Goal: Task Accomplishment & Management: Use online tool/utility

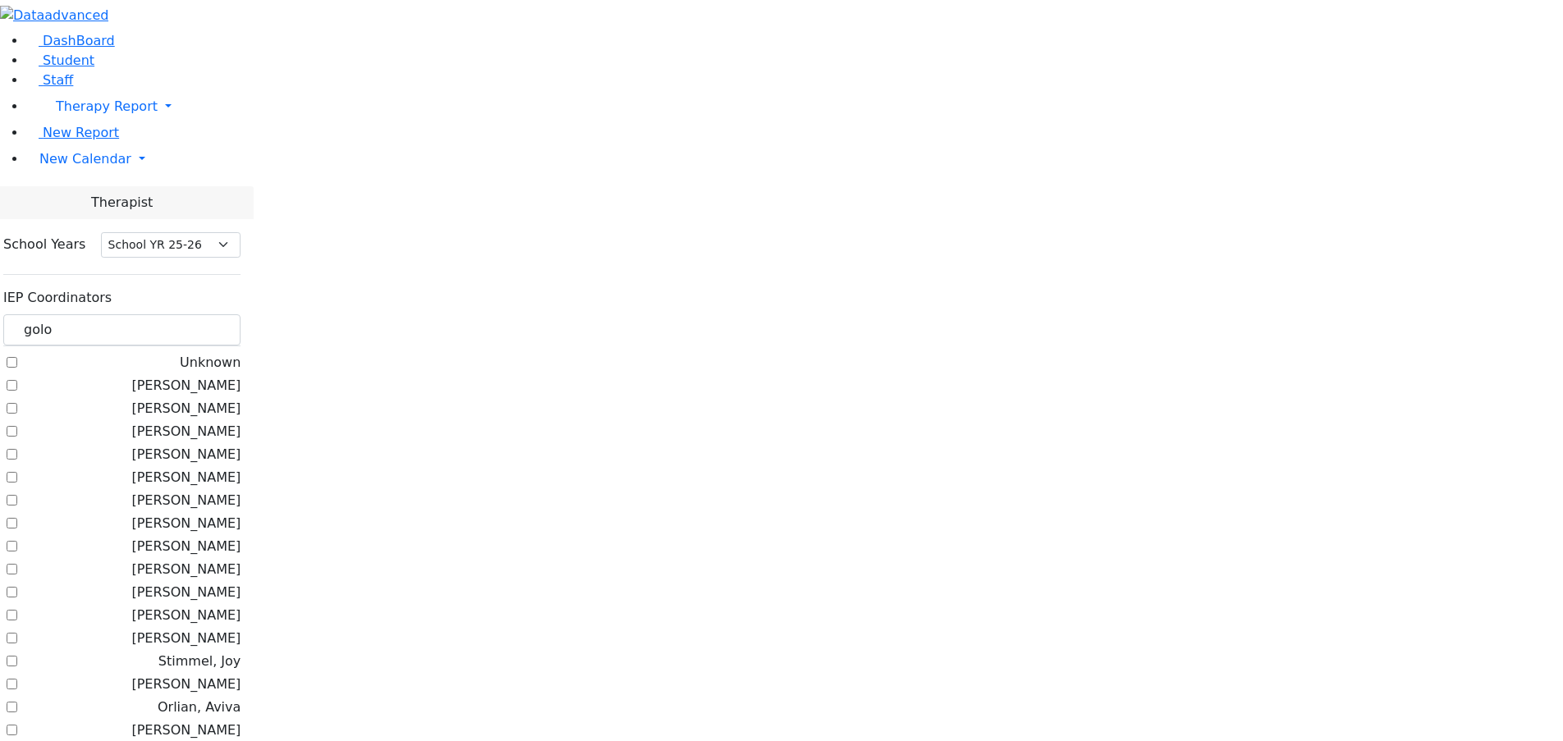
select select "212"
click at [26, 176] on link "New Calendar" at bounding box center [794, 159] width 1537 height 33
click at [61, 199] on span "Calendar" at bounding box center [64, 192] width 59 height 16
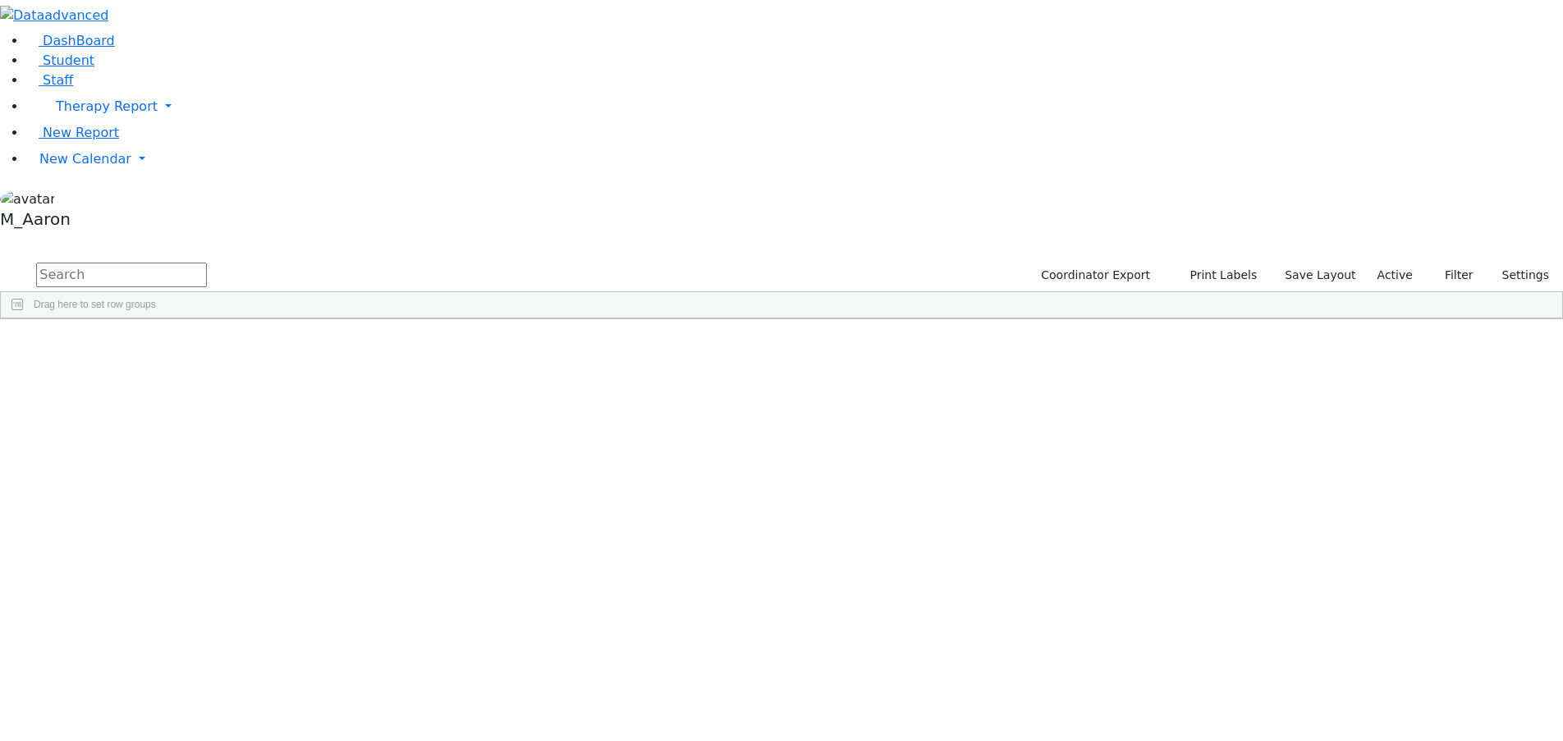
click at [207, 263] on input "text" at bounding box center [121, 275] width 171 height 25
type input "raven"
click at [0, 260] on button "submit" at bounding box center [16, 275] width 32 height 31
drag, startPoint x: 258, startPoint y: 66, endPoint x: 190, endPoint y: 53, distance: 69.4
click at [186, 55] on div "DashBoard Student Staff Therapy Report Student Old Calendar Report" at bounding box center [781, 212] width 1563 height 425
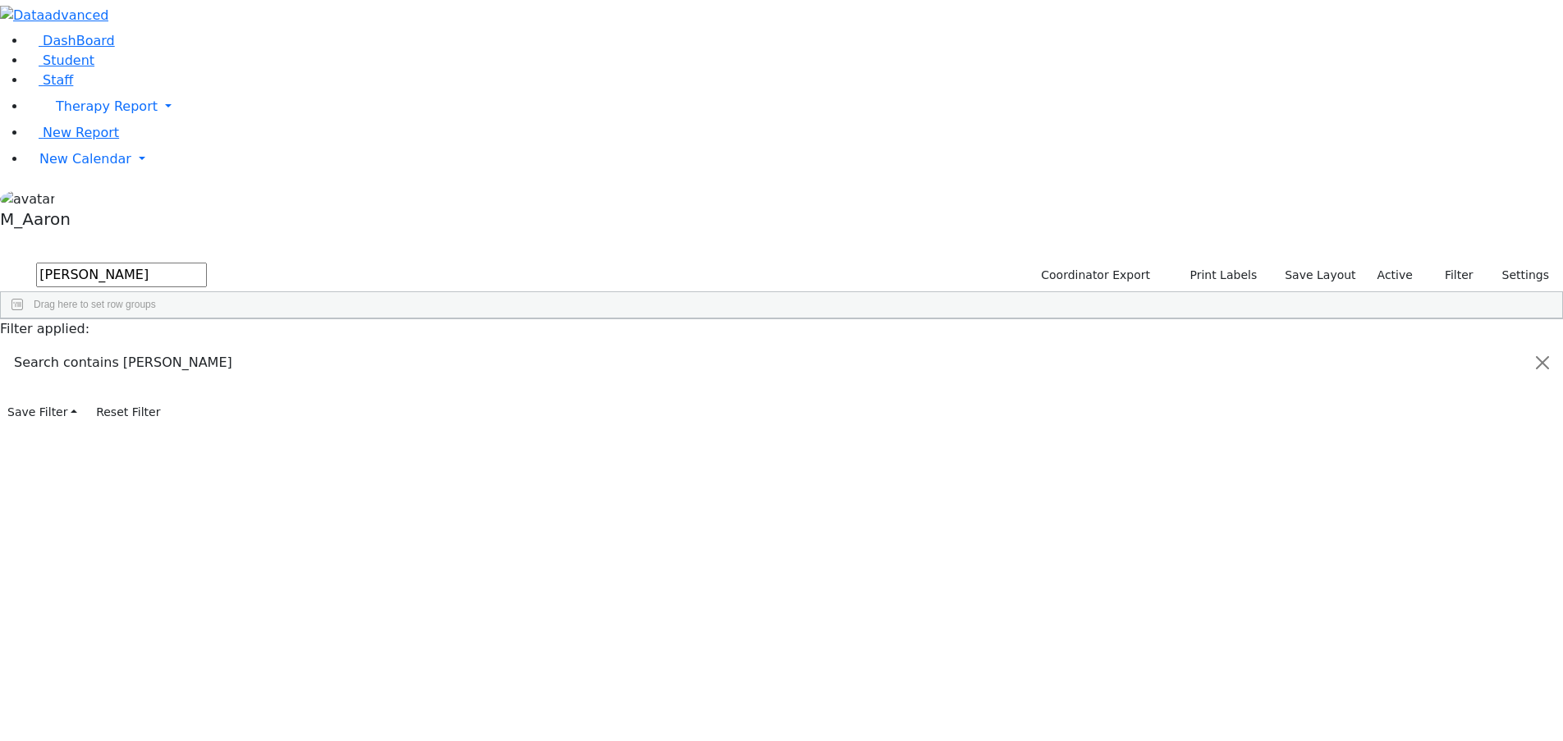
type input "[PERSON_NAME]"
click at [0, 260] on button "submit" at bounding box center [16, 275] width 32 height 31
click at [74, 176] on link "New Calendar" at bounding box center [794, 159] width 1537 height 33
click at [80, 199] on span "Calendar" at bounding box center [64, 192] width 59 height 16
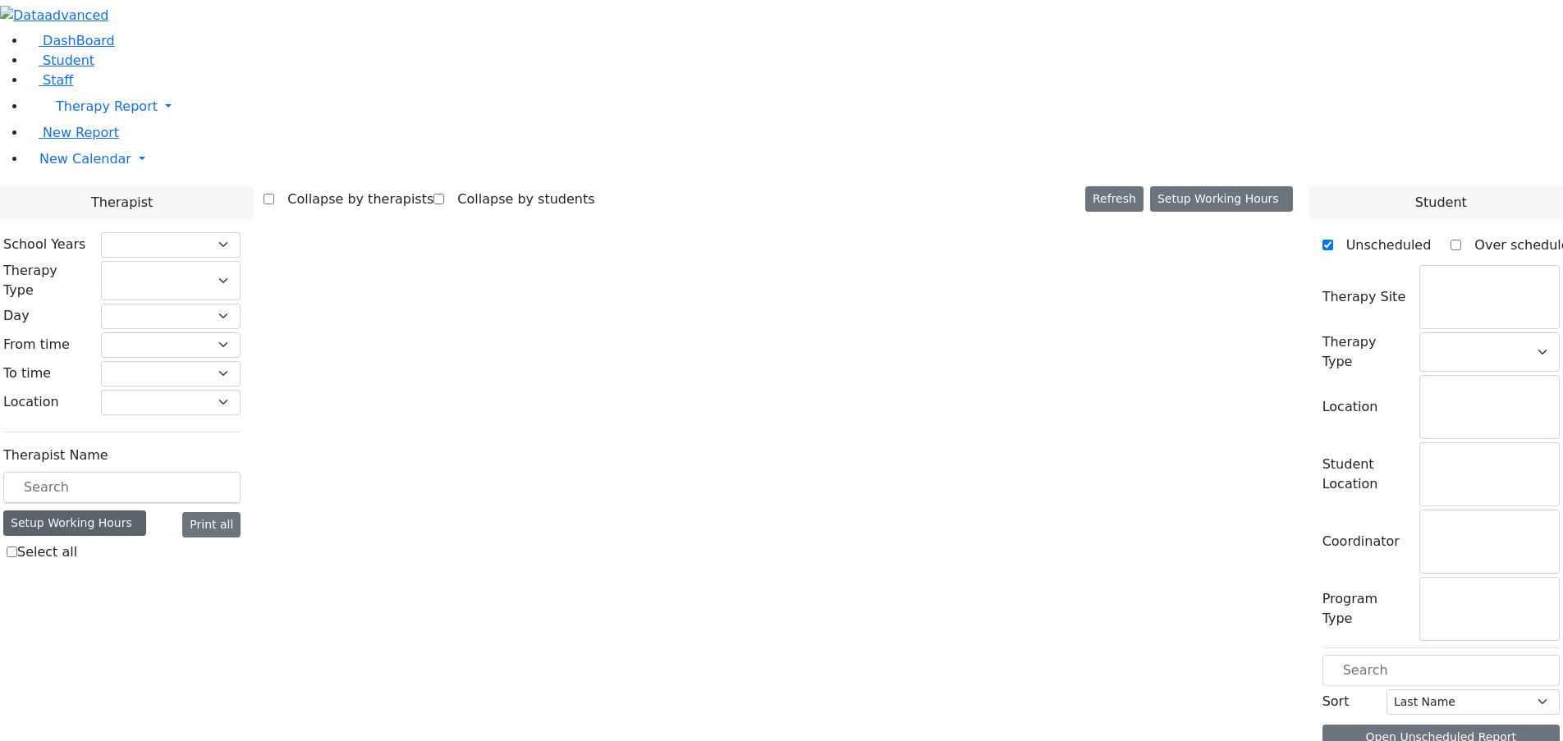
select select "212"
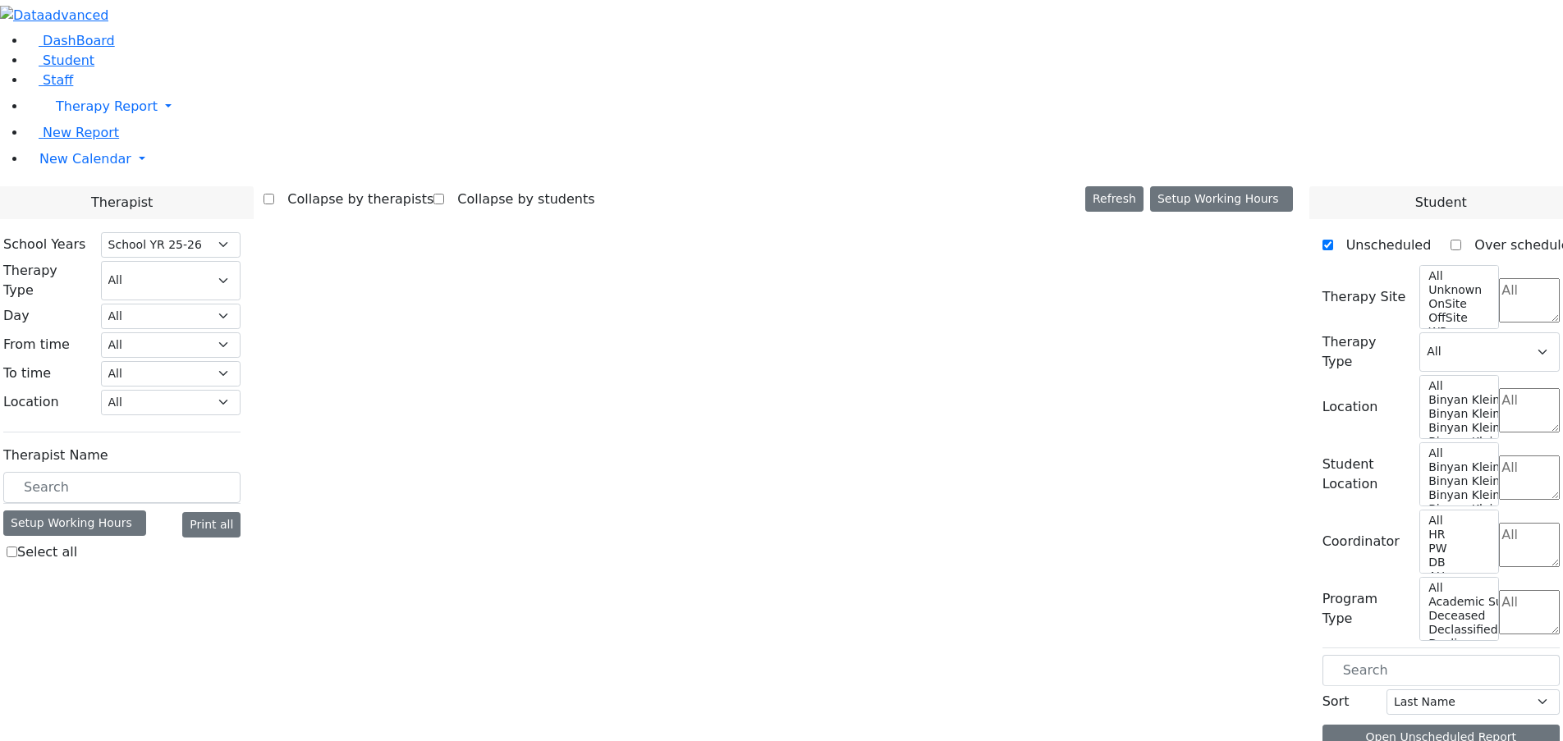
select select "3"
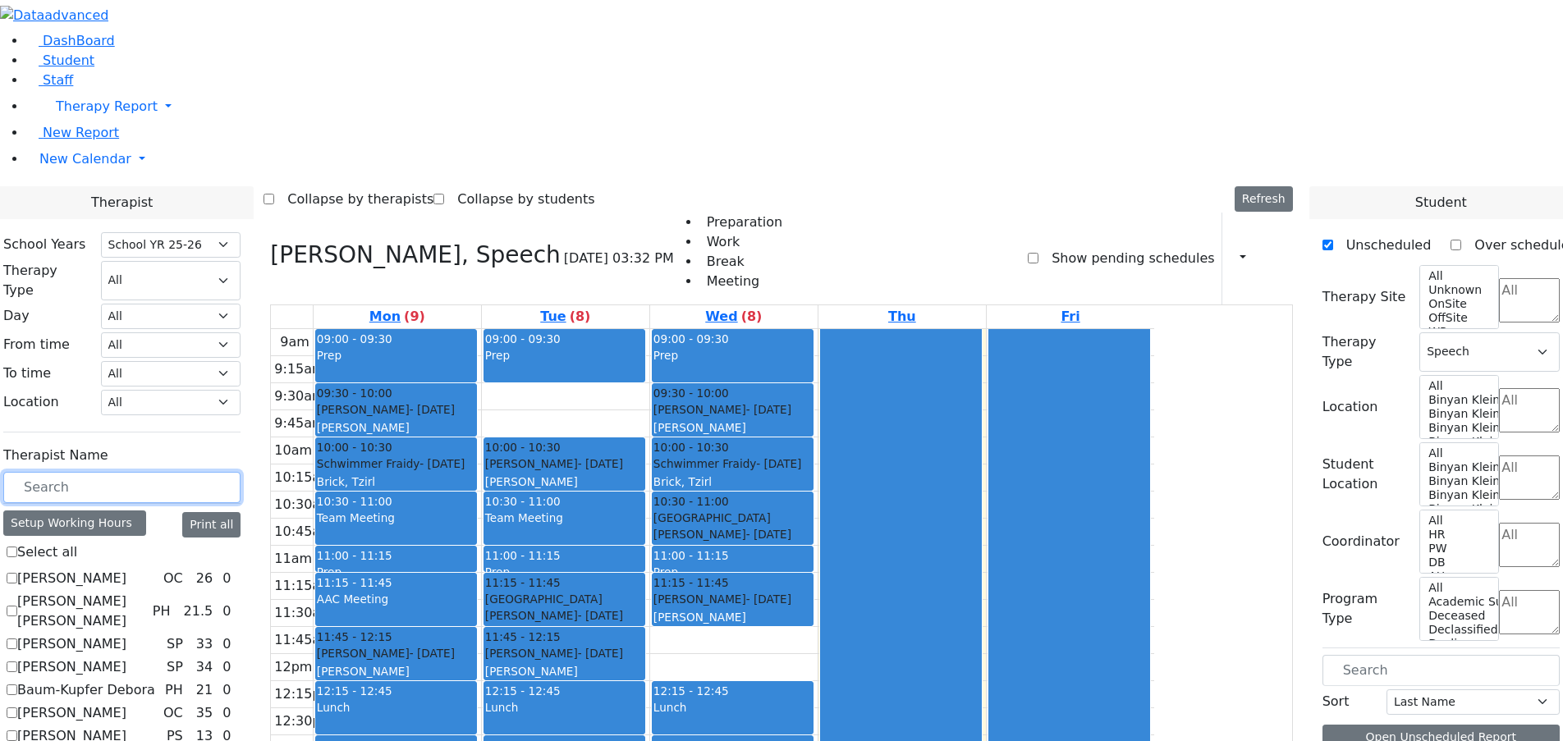
click at [231, 472] on input "text" at bounding box center [121, 487] width 237 height 31
click at [270, 241] on icon at bounding box center [270, 254] width 0 height 27
select select
checkbox input "false"
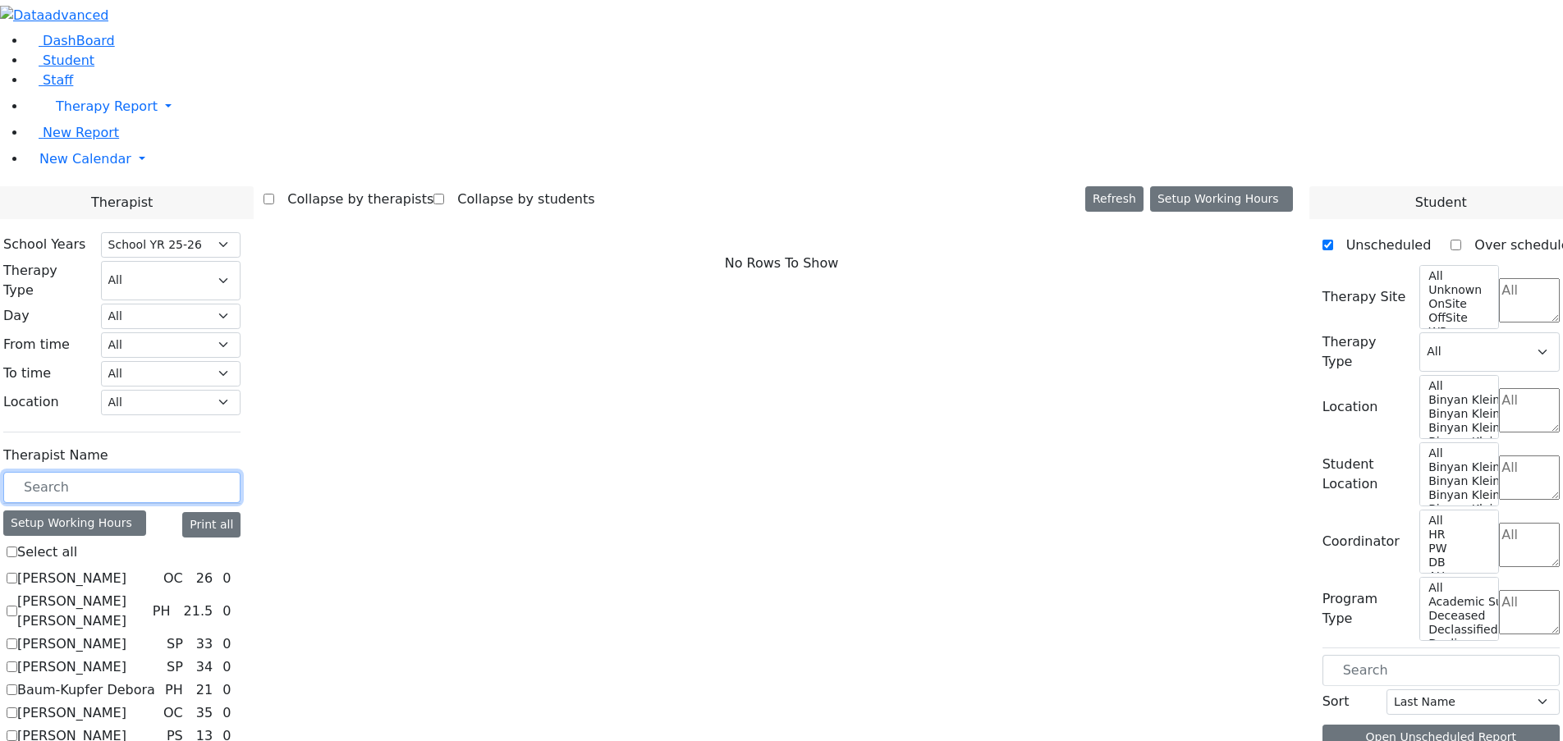
click at [226, 472] on input "text" at bounding box center [121, 487] width 237 height 31
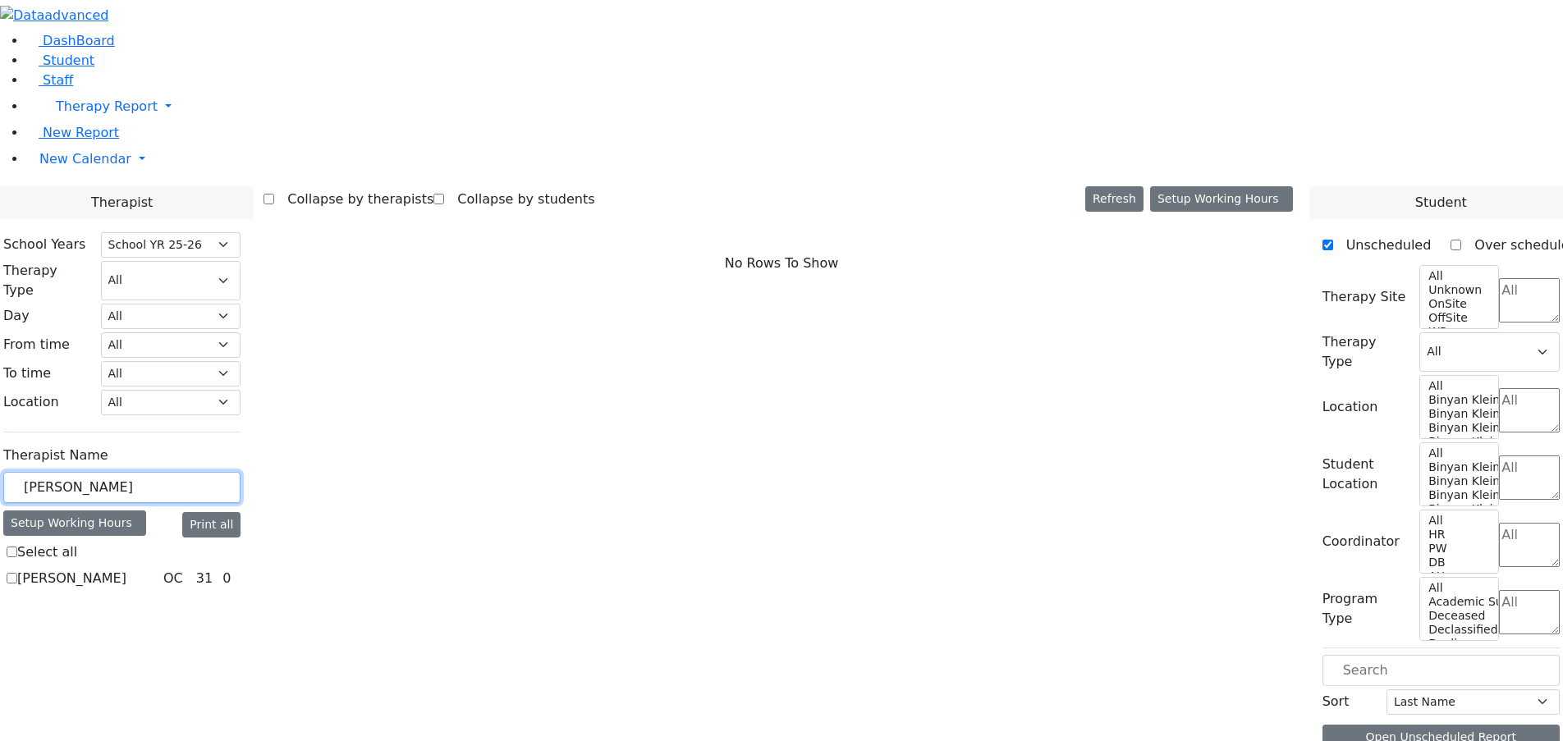
type input "[PERSON_NAME]"
click at [126, 569] on label "[PERSON_NAME]" at bounding box center [71, 579] width 109 height 20
click at [17, 573] on input "[PERSON_NAME]" at bounding box center [12, 578] width 11 height 11
checkbox input "true"
select select "1"
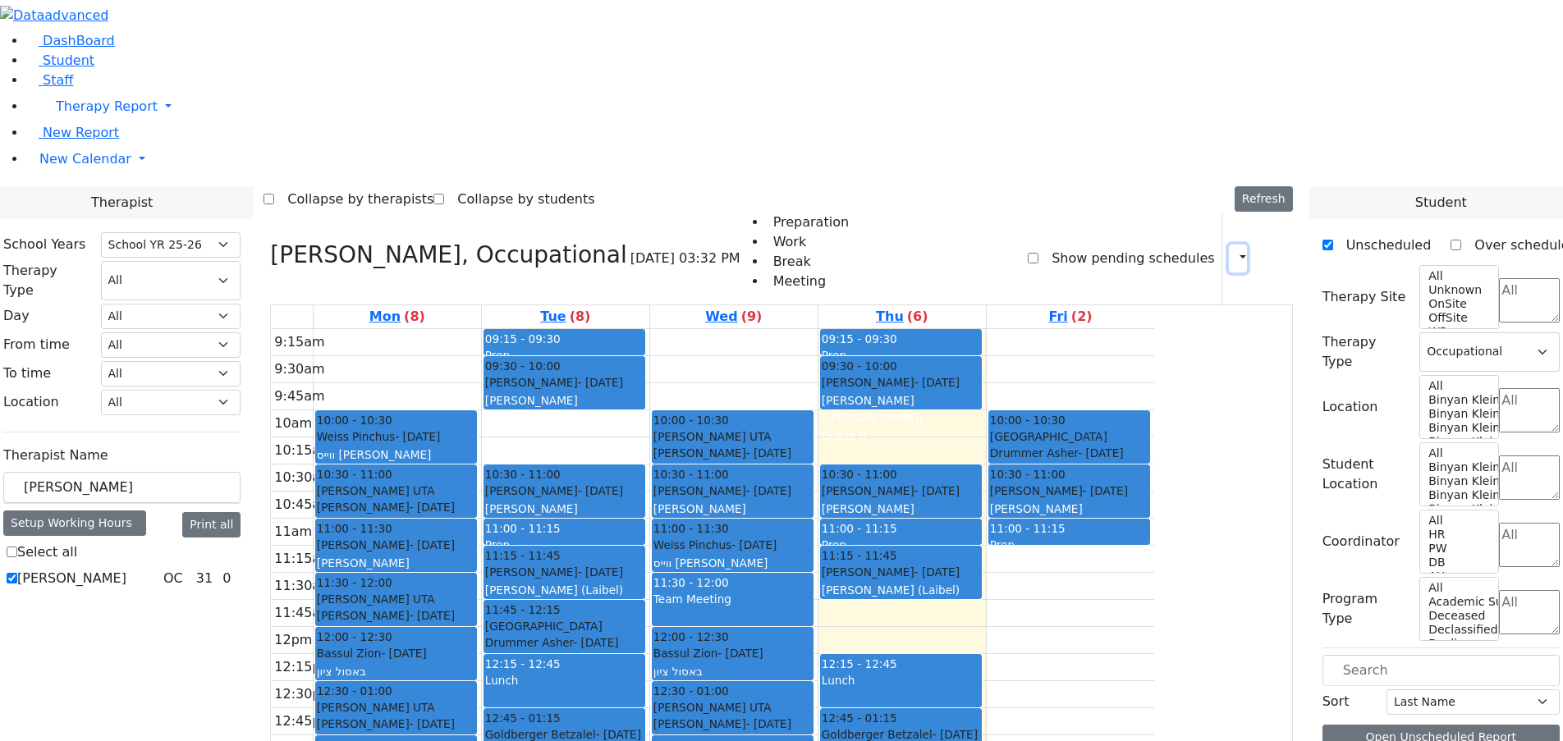
click at [1229, 245] on button "button" at bounding box center [1238, 259] width 18 height 28
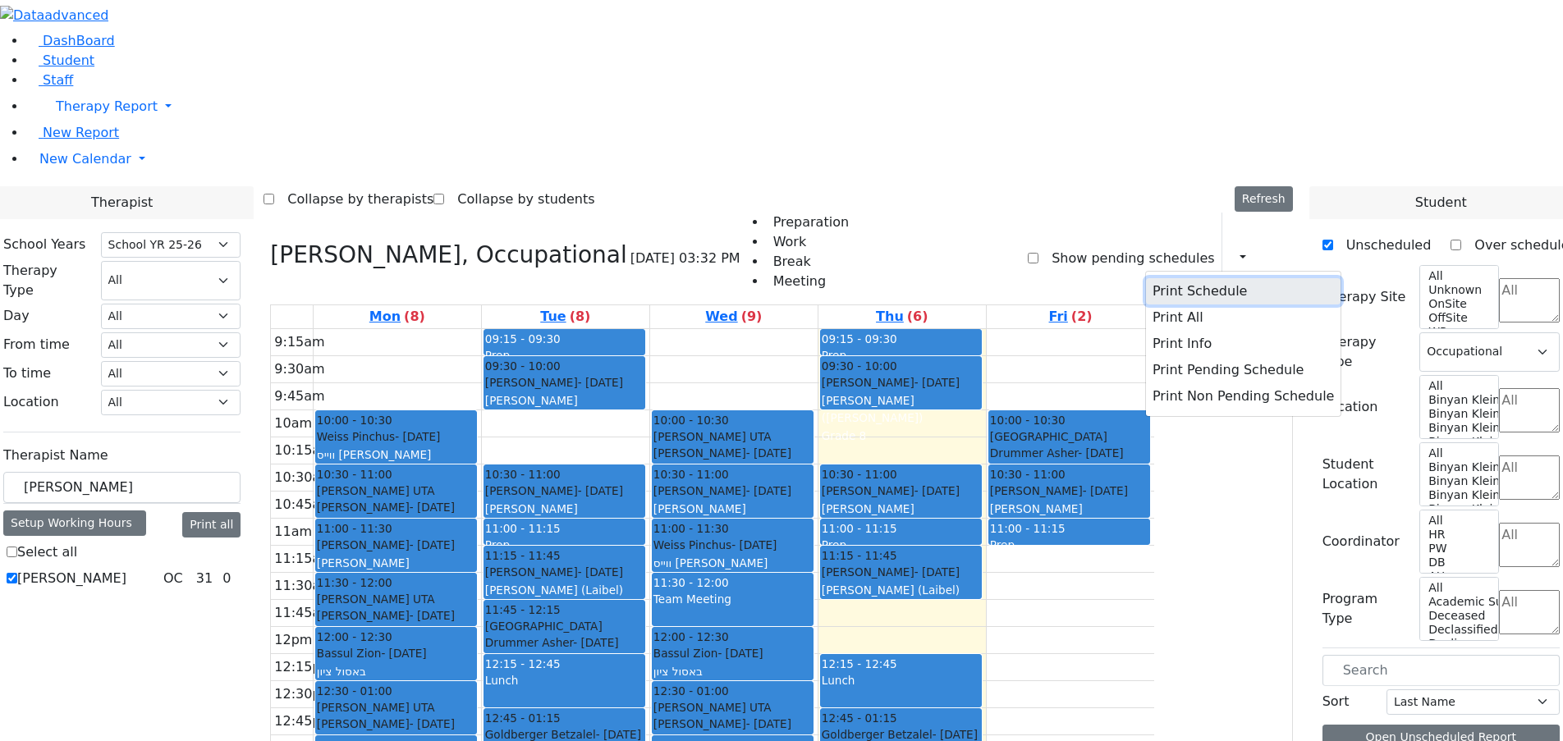
click at [1175, 278] on button "Print Schedule" at bounding box center [1243, 291] width 195 height 26
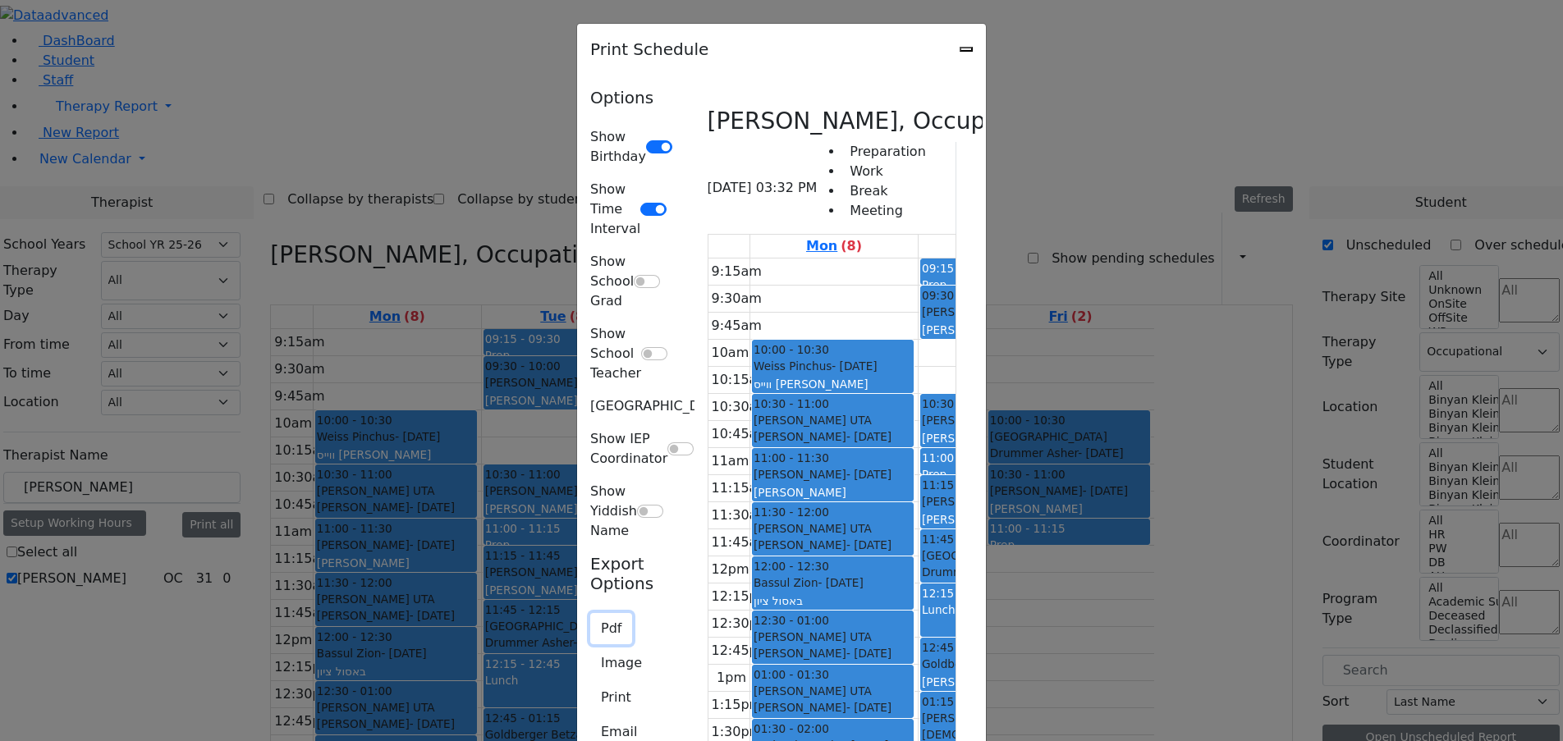
click at [590, 613] on button "Pdf" at bounding box center [611, 628] width 42 height 31
